Goal: Task Accomplishment & Management: Manage account settings

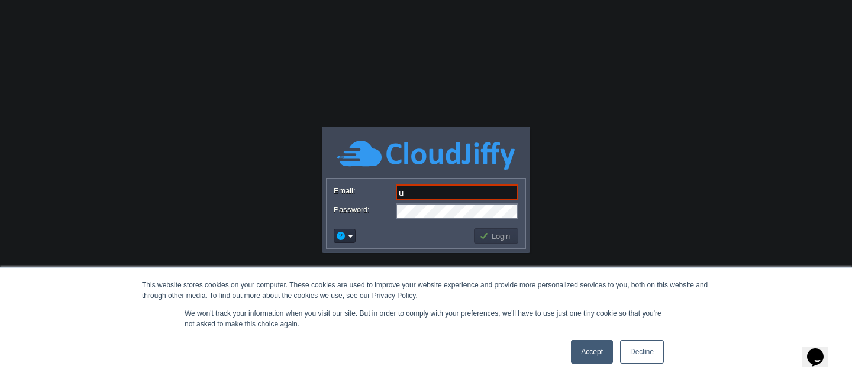
type input "[EMAIL_ADDRESS][DOMAIN_NAME]"
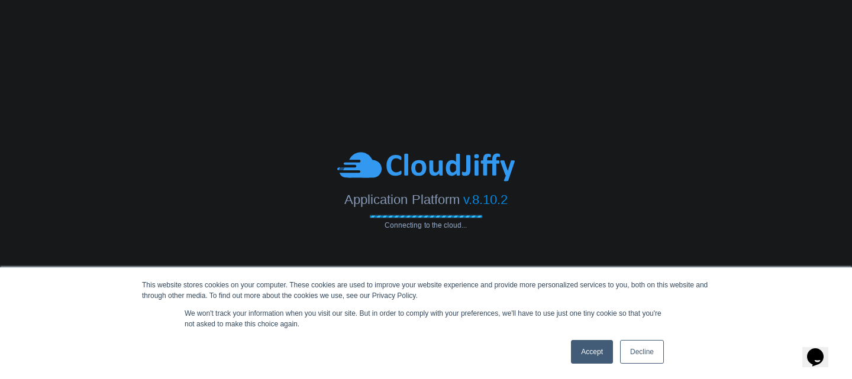
click at [597, 356] on link "Accept" at bounding box center [592, 352] width 42 height 24
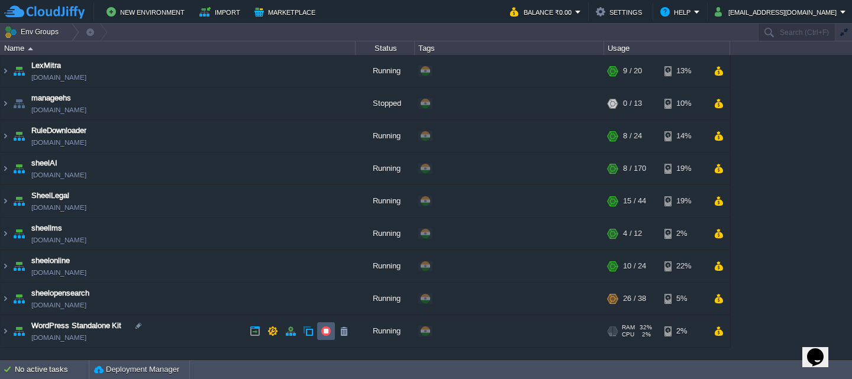
click at [329, 330] on button "button" at bounding box center [326, 331] width 11 height 11
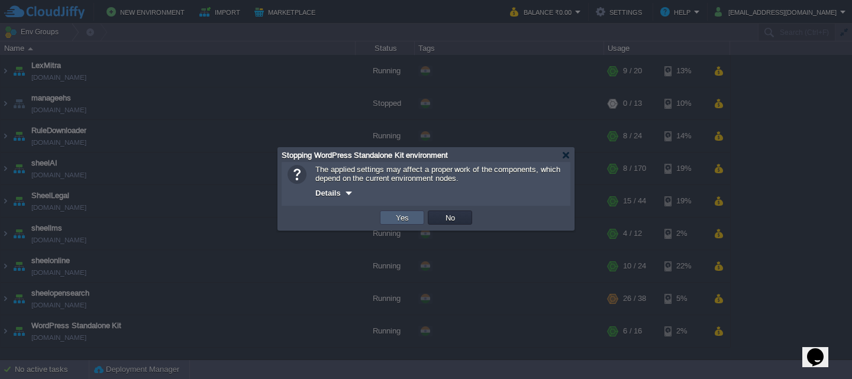
click at [391, 220] on td "Yes" at bounding box center [402, 218] width 44 height 14
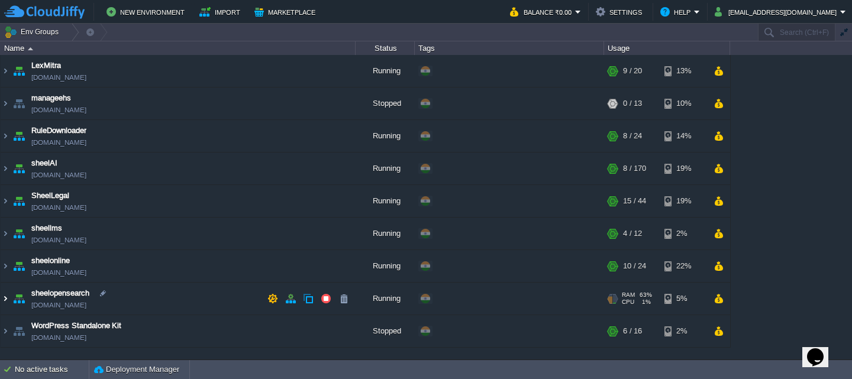
click at [8, 300] on img at bounding box center [5, 299] width 9 height 32
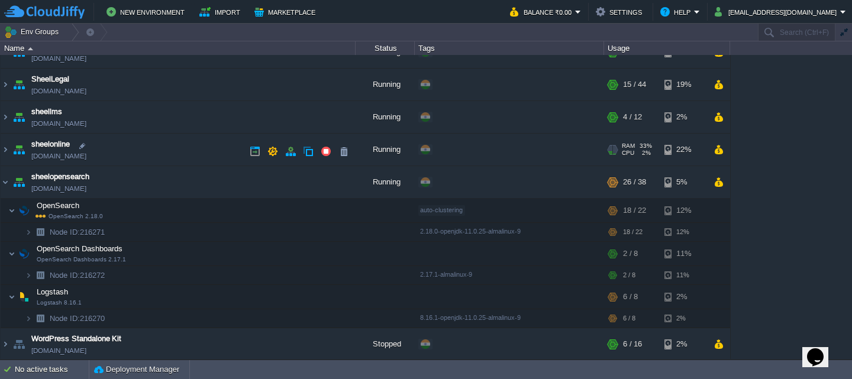
scroll to position [118, 0]
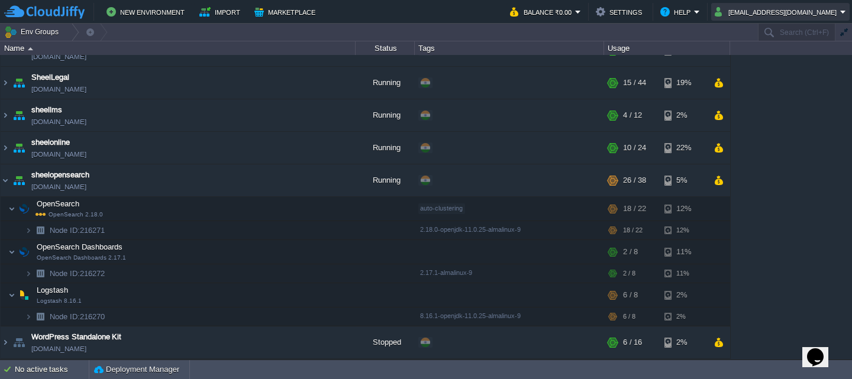
click at [829, 12] on button "[EMAIL_ADDRESS][DOMAIN_NAME]" at bounding box center [777, 12] width 125 height 14
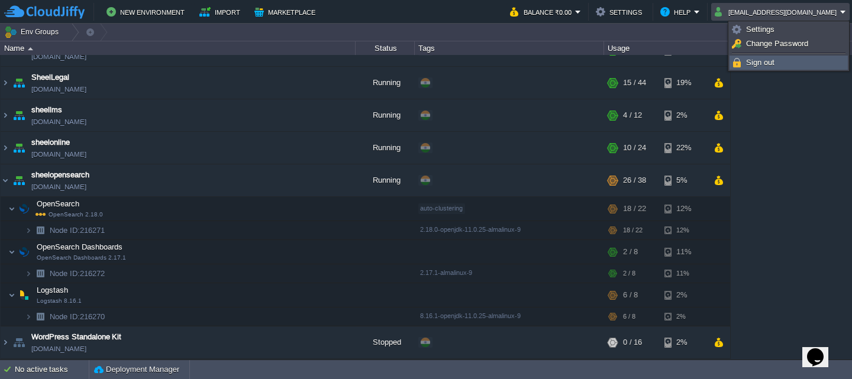
click at [768, 63] on span "Sign out" at bounding box center [760, 62] width 28 height 9
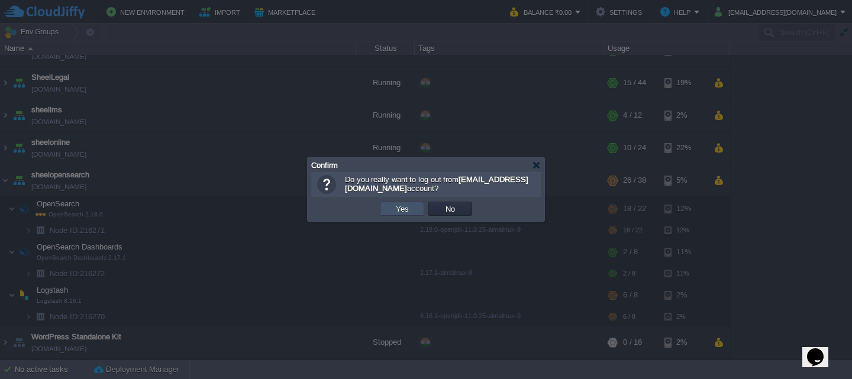
click at [403, 210] on button "Yes" at bounding box center [402, 209] width 20 height 11
